Goal: Task Accomplishment & Management: Manage account settings

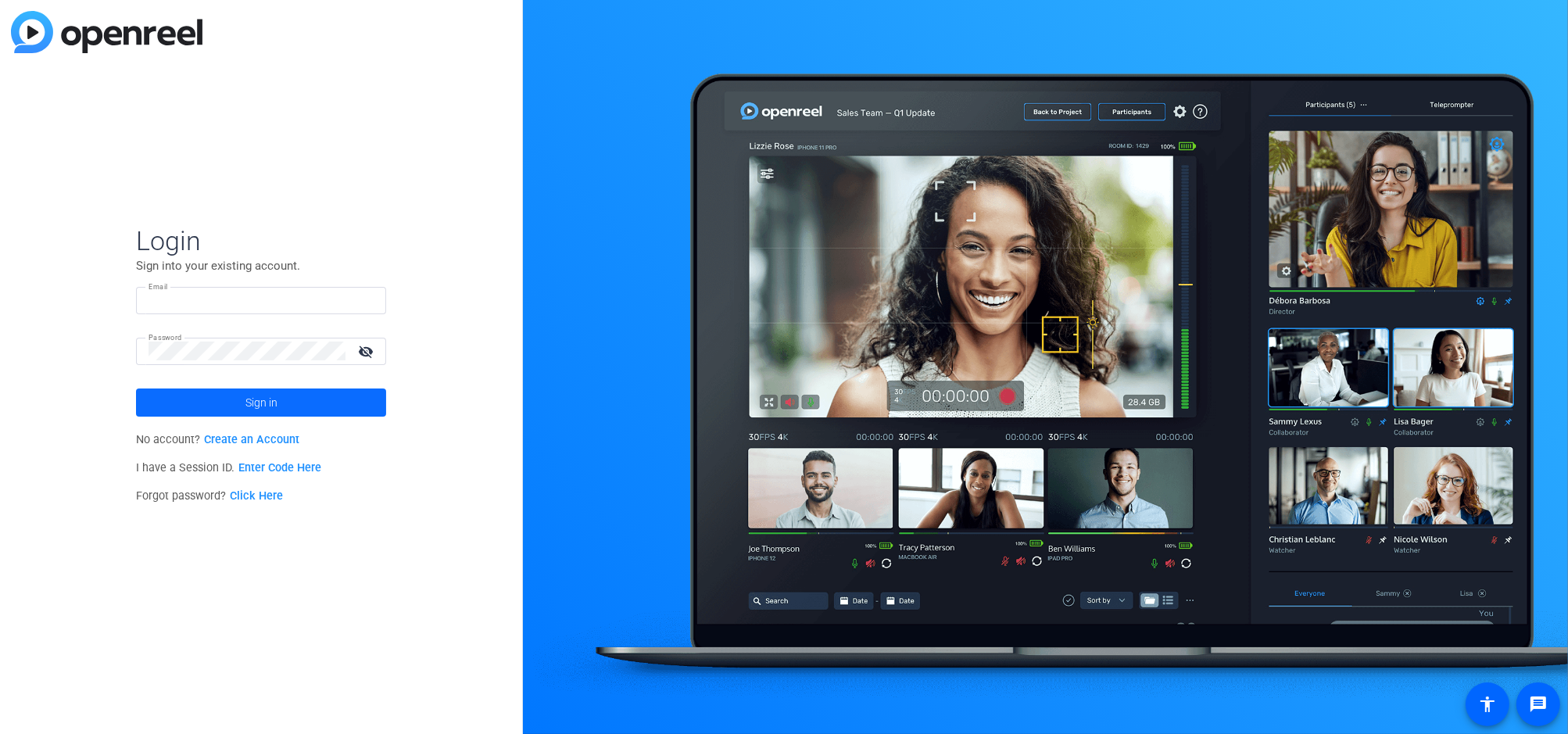
type input "[EMAIL_ADDRESS][DOMAIN_NAME]"
click at [234, 397] on span at bounding box center [261, 402] width 250 height 37
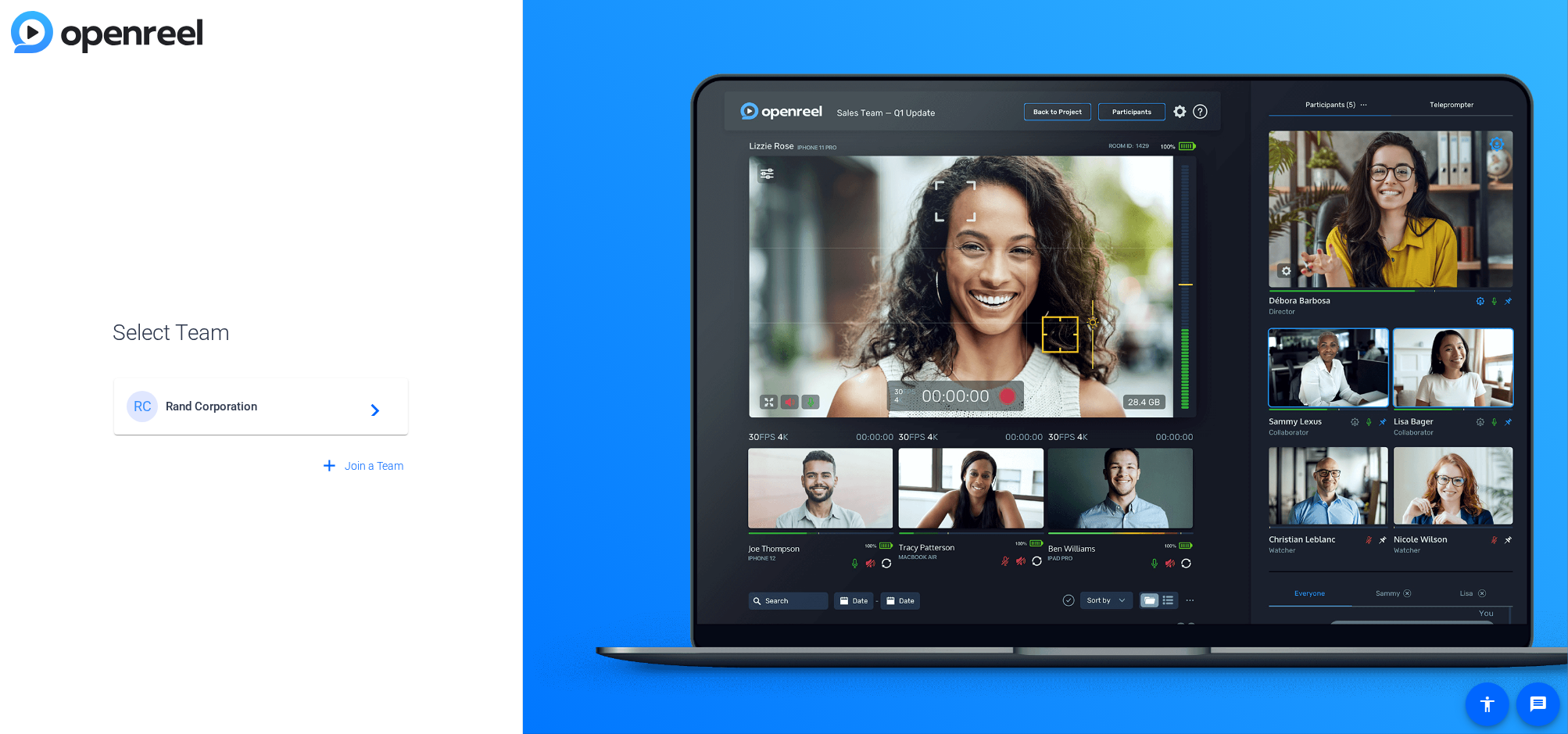
click at [281, 400] on span "Rand Corporation" at bounding box center [264, 407] width 195 height 14
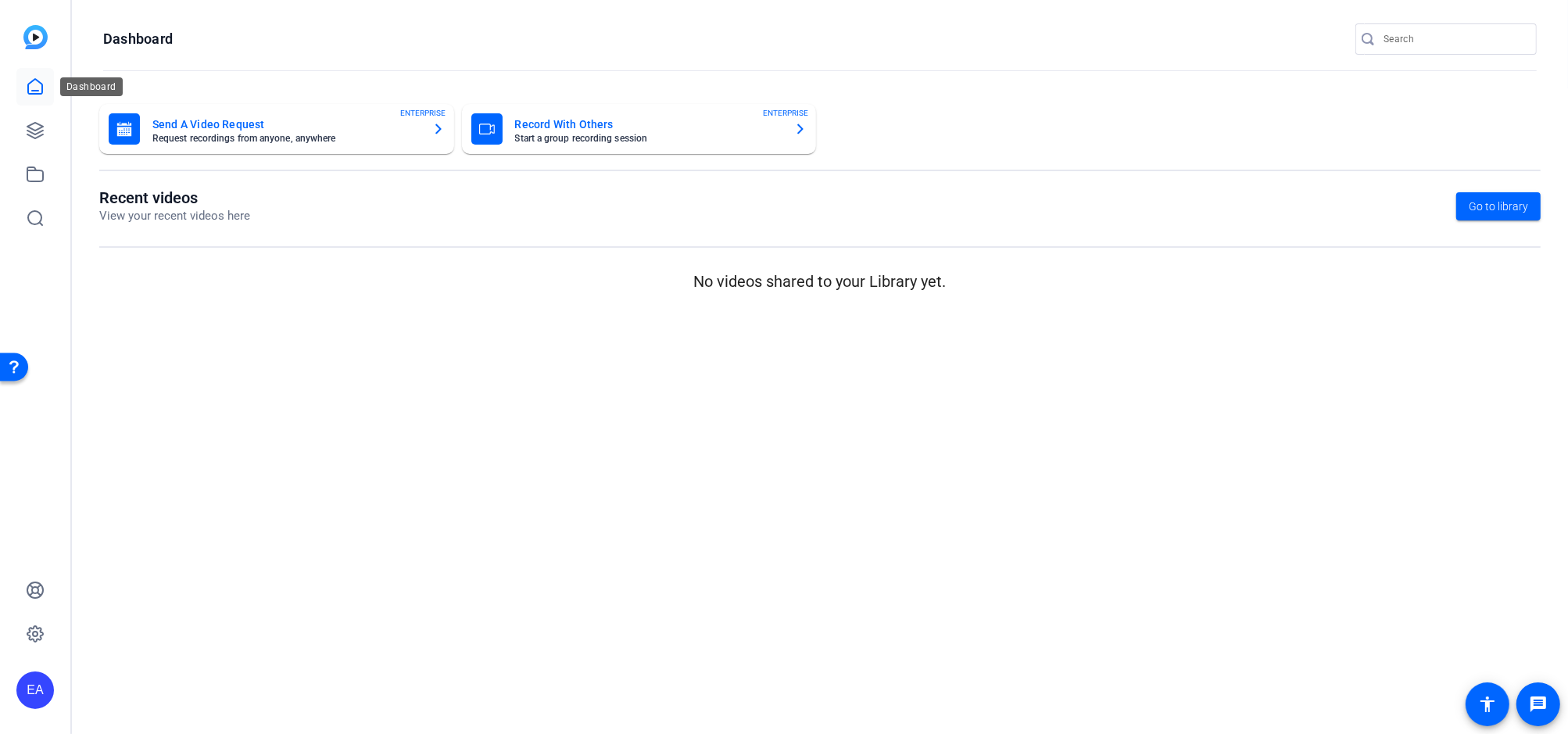
click at [34, 91] on icon at bounding box center [35, 86] width 14 height 15
click at [43, 638] on icon at bounding box center [35, 634] width 19 height 19
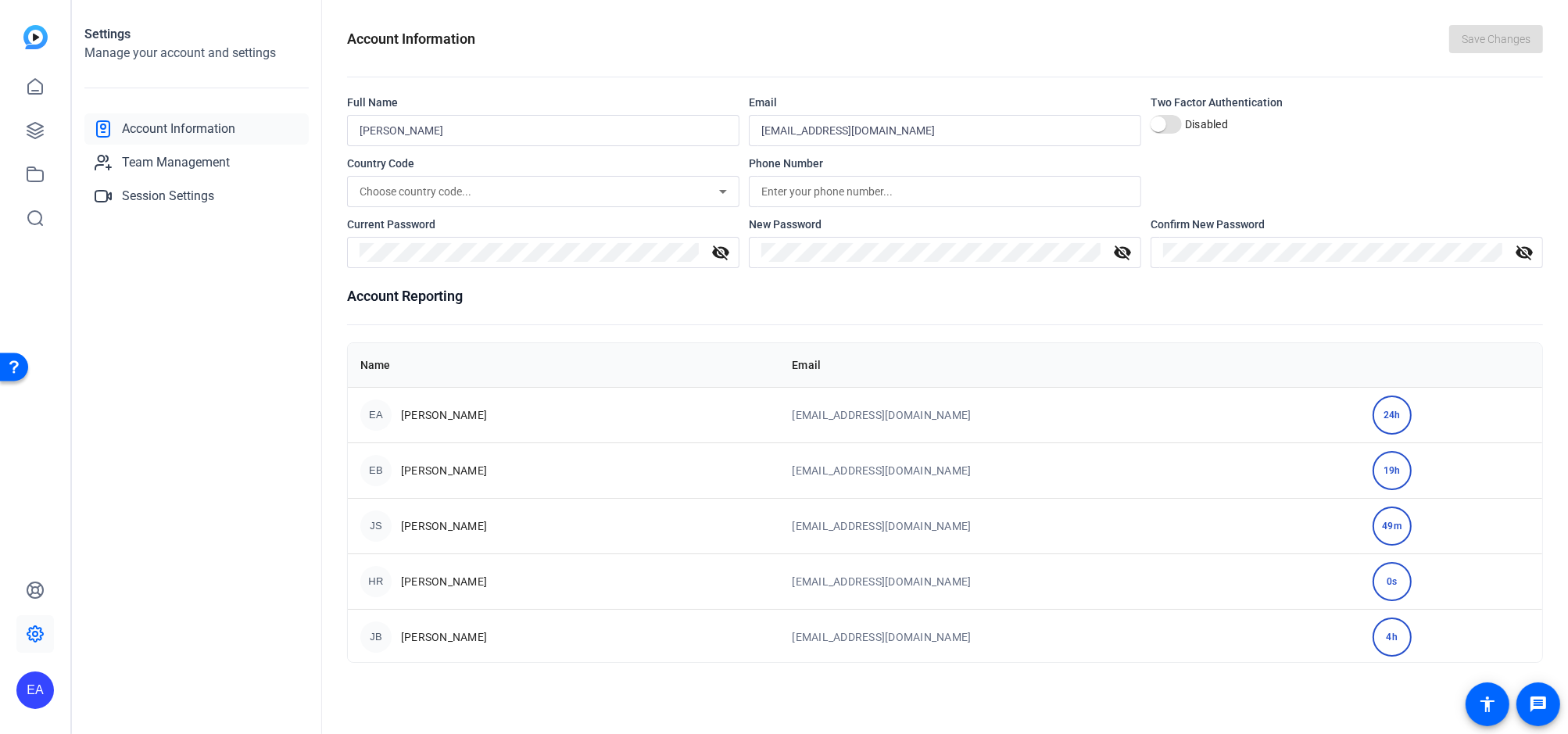
click at [176, 131] on span "Account Information" at bounding box center [179, 129] width 114 height 19
click at [29, 91] on icon at bounding box center [35, 87] width 19 height 19
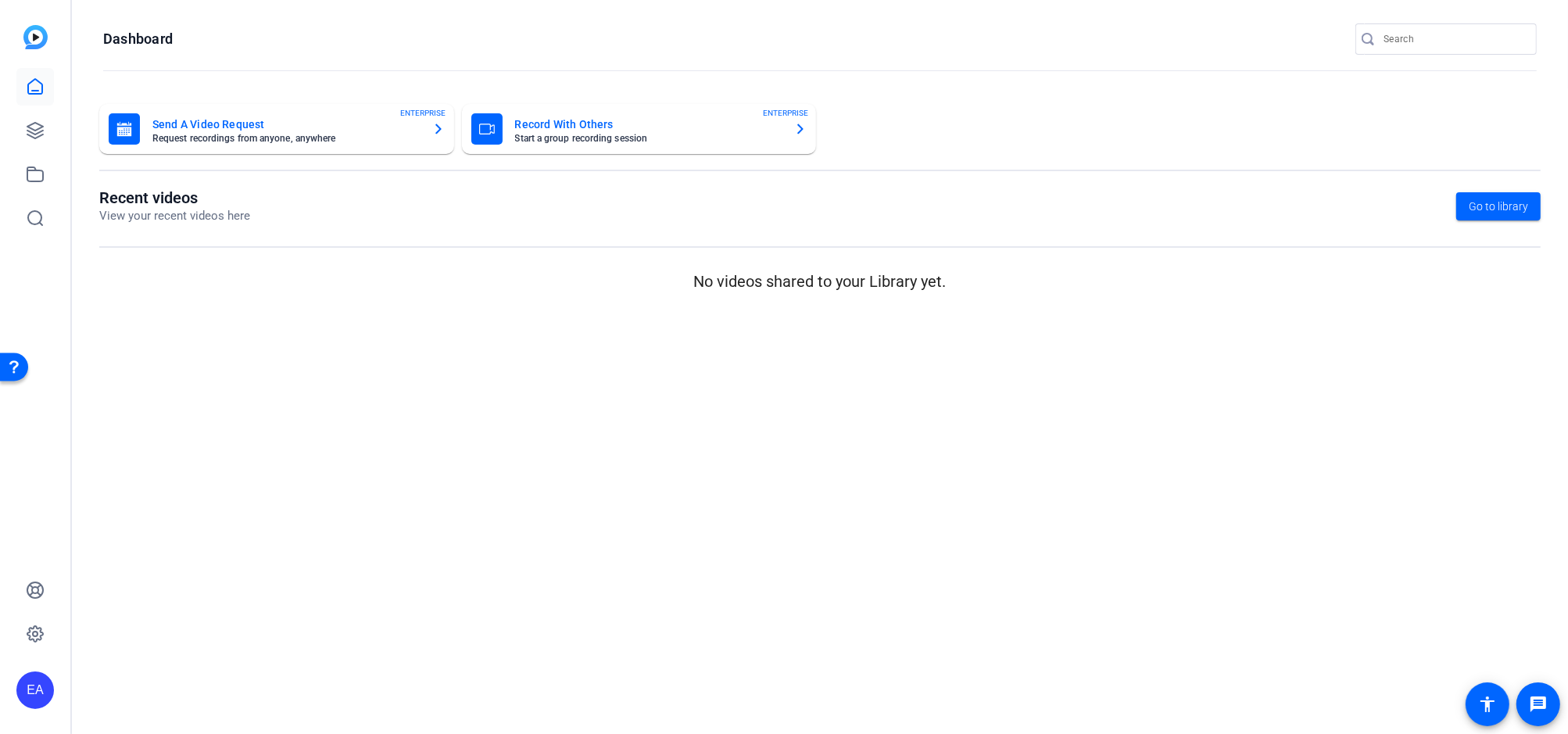
click at [38, 687] on div "EA" at bounding box center [35, 690] width 37 height 37
click at [151, 532] on div at bounding box center [784, 367] width 1568 height 734
click at [1535, 698] on mat-icon "message" at bounding box center [1539, 705] width 19 height 19
click at [1530, 699] on mat-icon "message" at bounding box center [1539, 705] width 19 height 19
